Goal: Task Accomplishment & Management: Complete application form

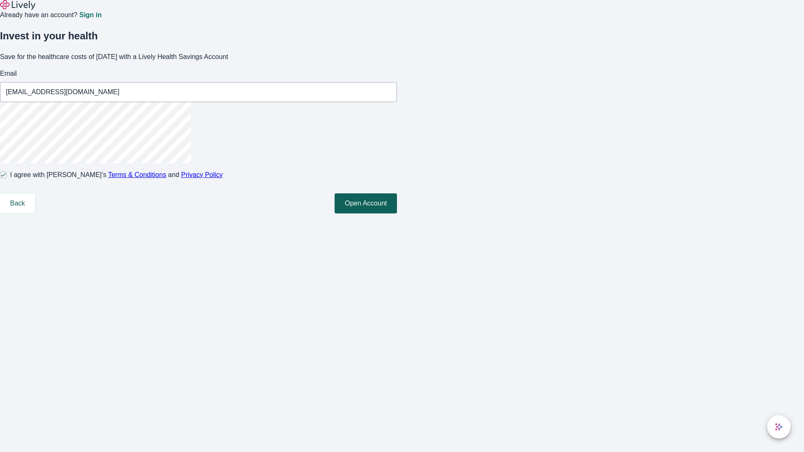
click at [397, 214] on button "Open Account" at bounding box center [366, 203] width 62 height 20
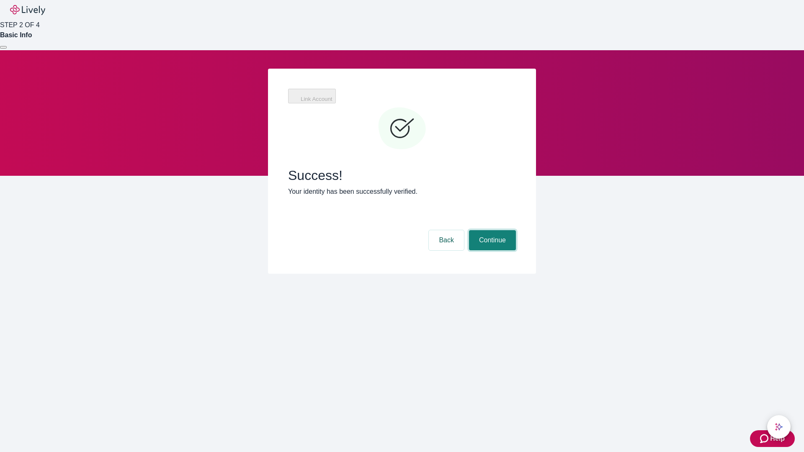
click at [491, 230] on button "Continue" at bounding box center [492, 240] width 47 height 20
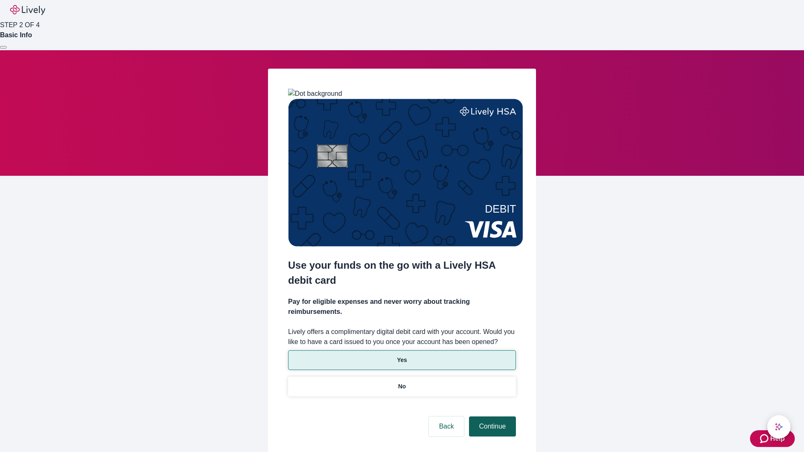
click at [402, 356] on p "Yes" at bounding box center [402, 360] width 10 height 9
click at [491, 417] on button "Continue" at bounding box center [492, 427] width 47 height 20
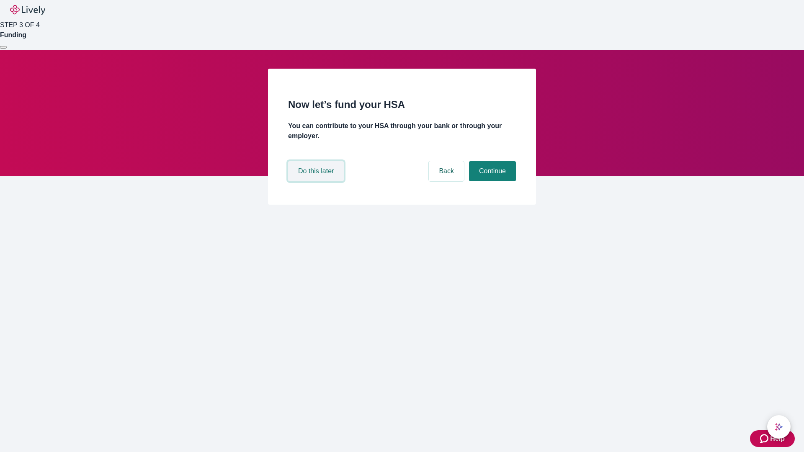
click at [317, 181] on button "Do this later" at bounding box center [316, 171] width 56 height 20
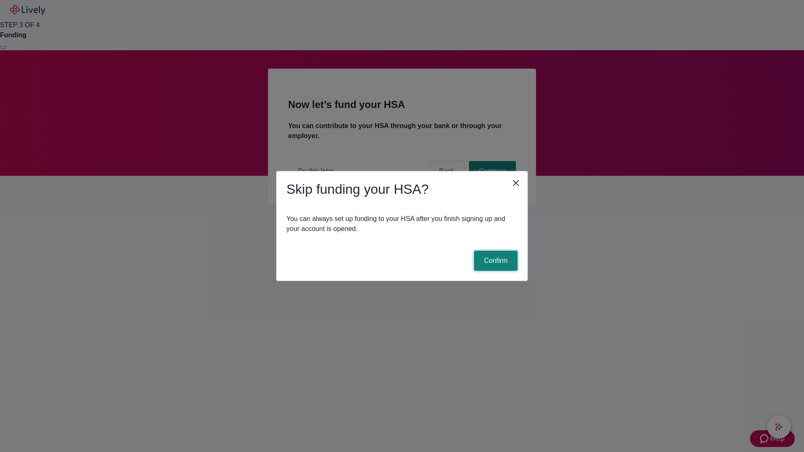
click at [495, 261] on button "Confirm" at bounding box center [496, 261] width 44 height 20
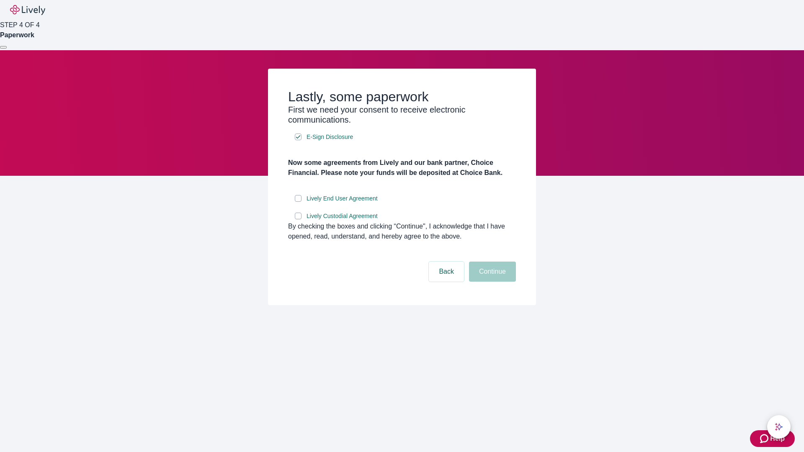
click at [298, 202] on input "Lively End User Agreement" at bounding box center [298, 198] width 7 height 7
checkbox input "true"
click at [298, 219] on input "Lively Custodial Agreement" at bounding box center [298, 216] width 7 height 7
checkbox input "true"
click at [491, 282] on button "Continue" at bounding box center [492, 272] width 47 height 20
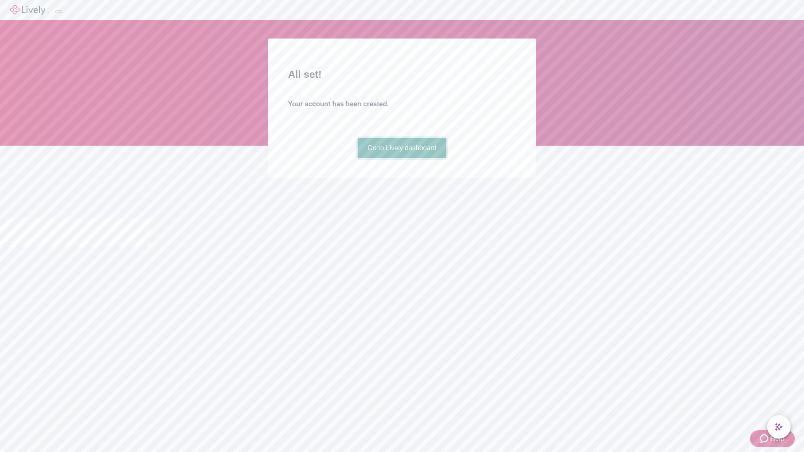
click at [402, 158] on link "Go to Lively dashboard" at bounding box center [402, 148] width 89 height 20
